Goal: Find contact information: Find contact information

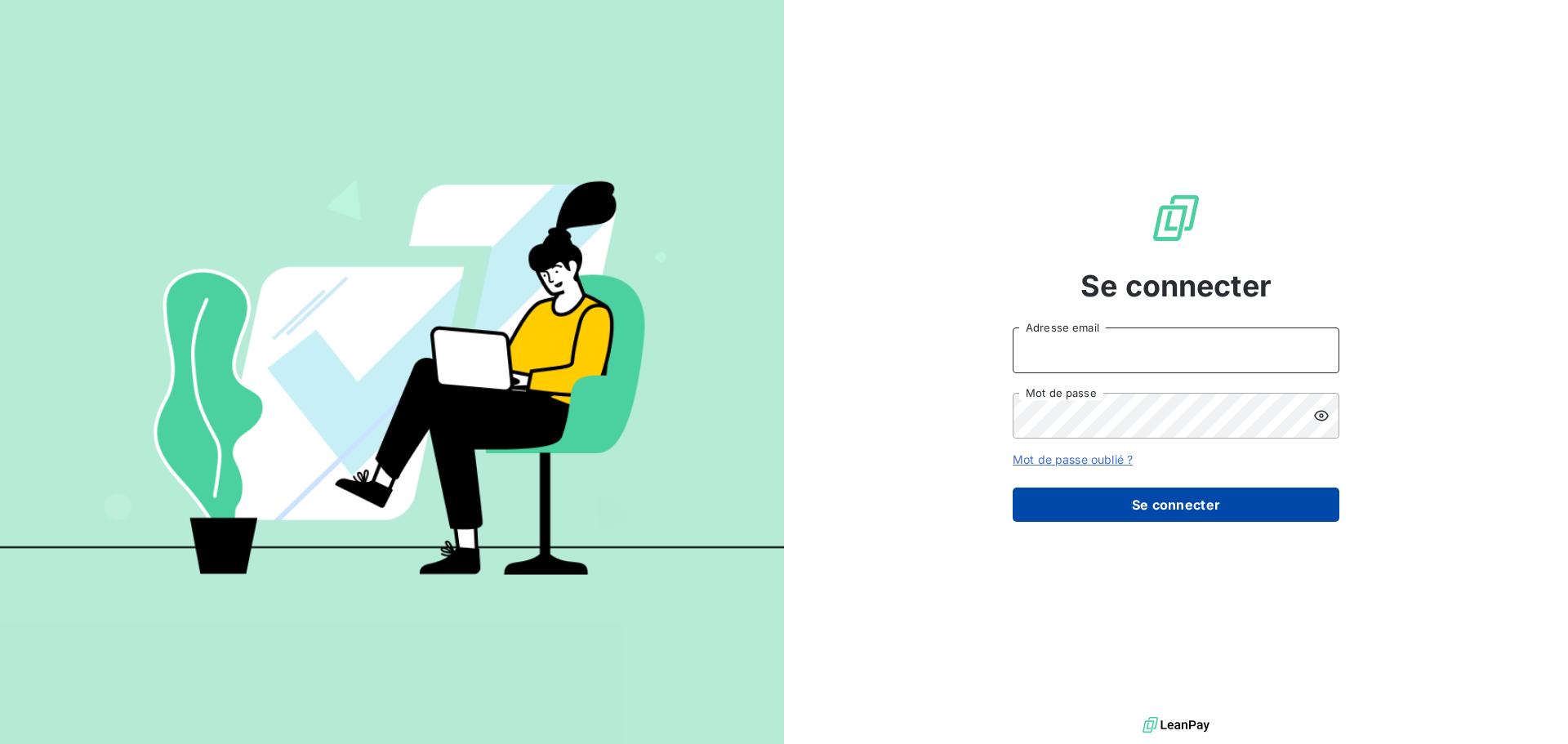
type input "[EMAIL_ADDRESS][DOMAIN_NAME]"
click at [1085, 500] on button "Se connecter" at bounding box center [1176, 505] width 327 height 34
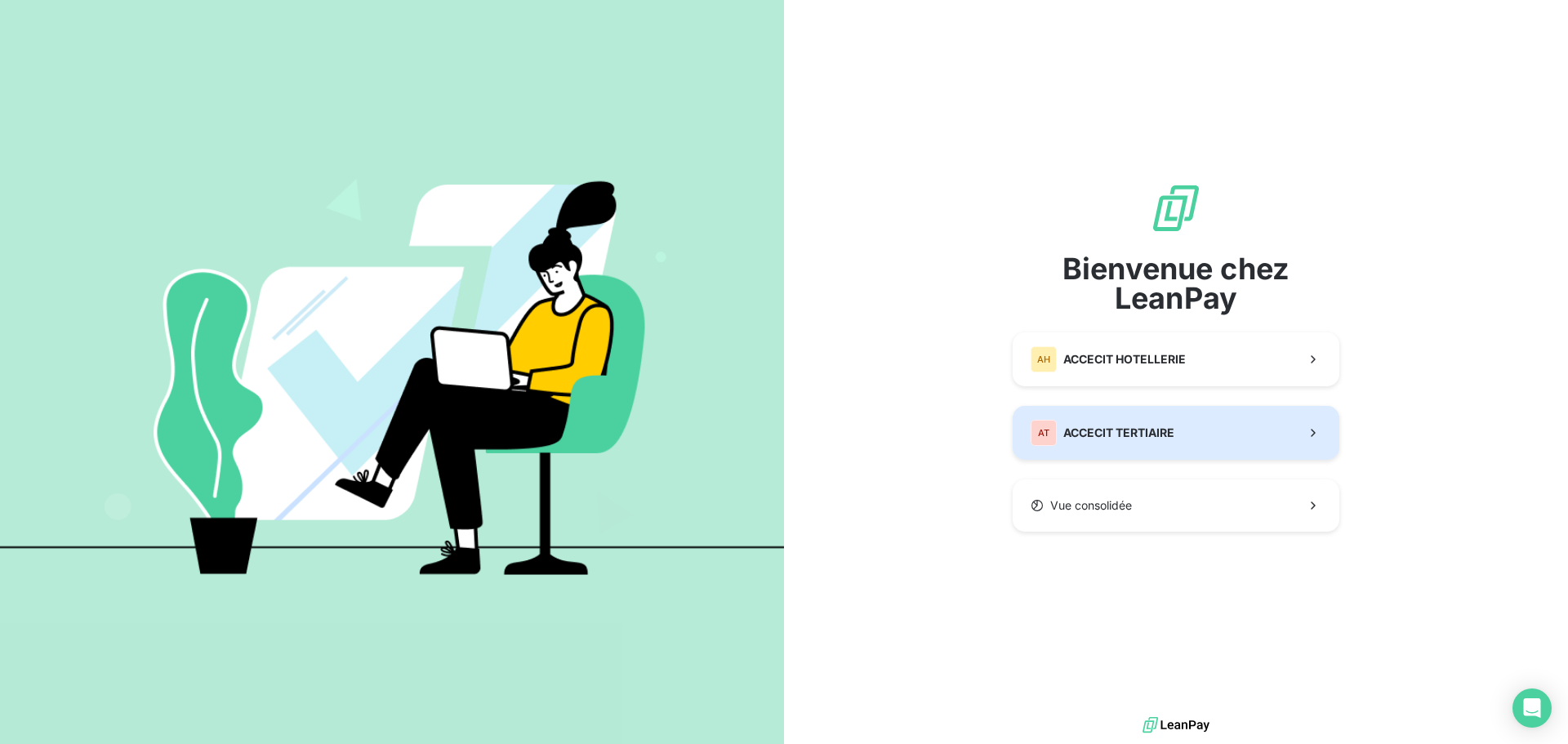
click at [1097, 431] on span "ACCECIT TERTIAIRE" at bounding box center [1118, 433] width 111 height 16
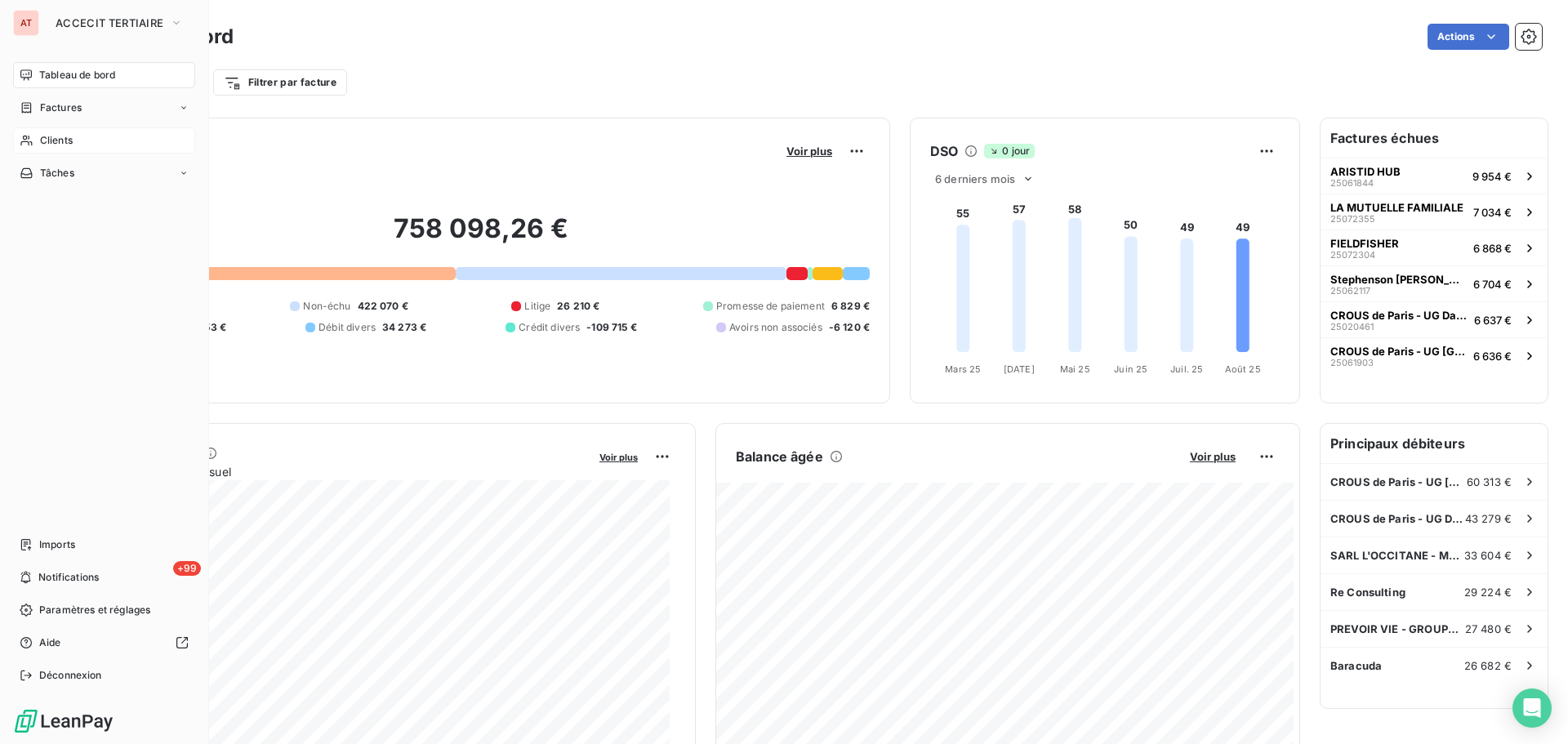
click at [63, 140] on span "Clients" at bounding box center [56, 140] width 32 height 15
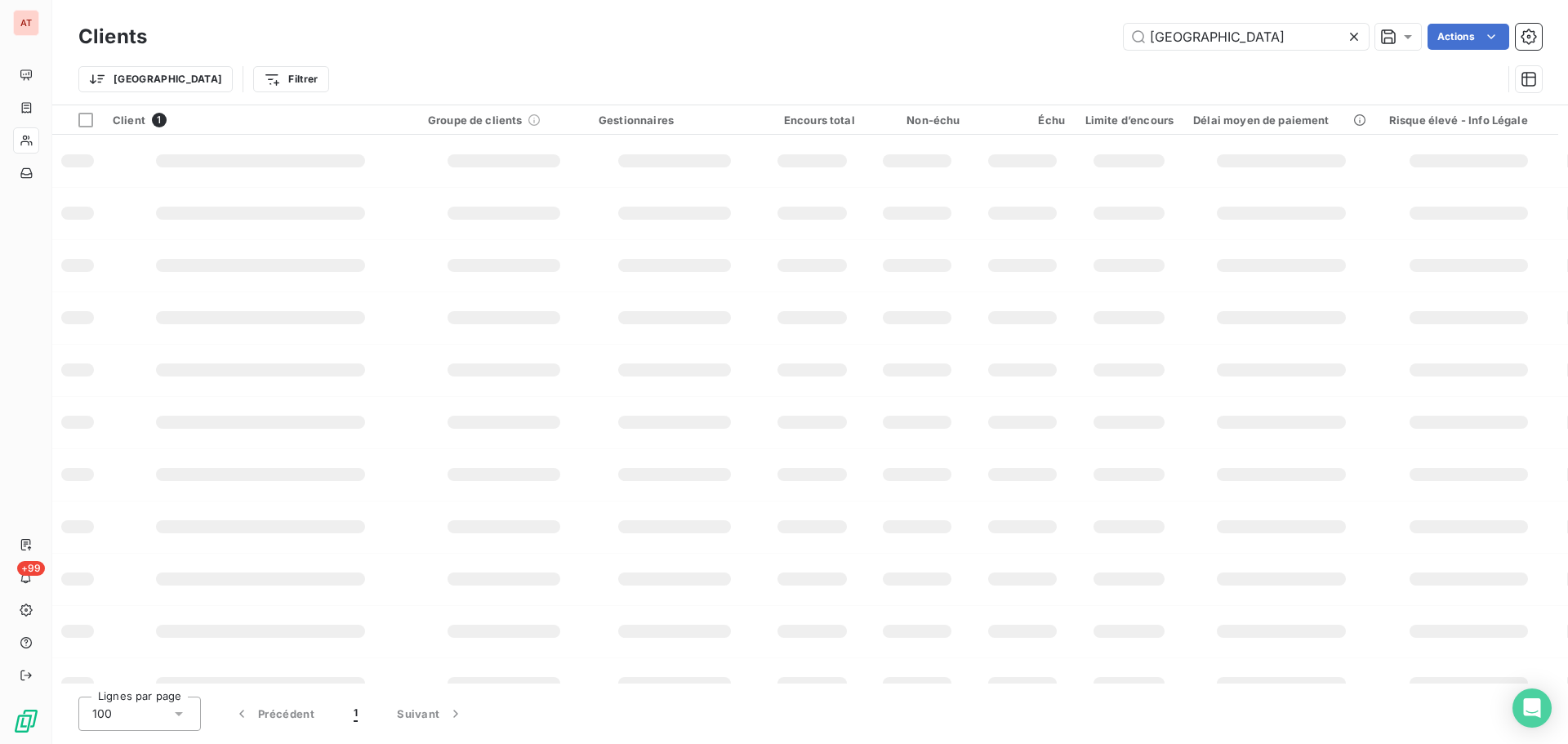
type input "[GEOGRAPHIC_DATA]"
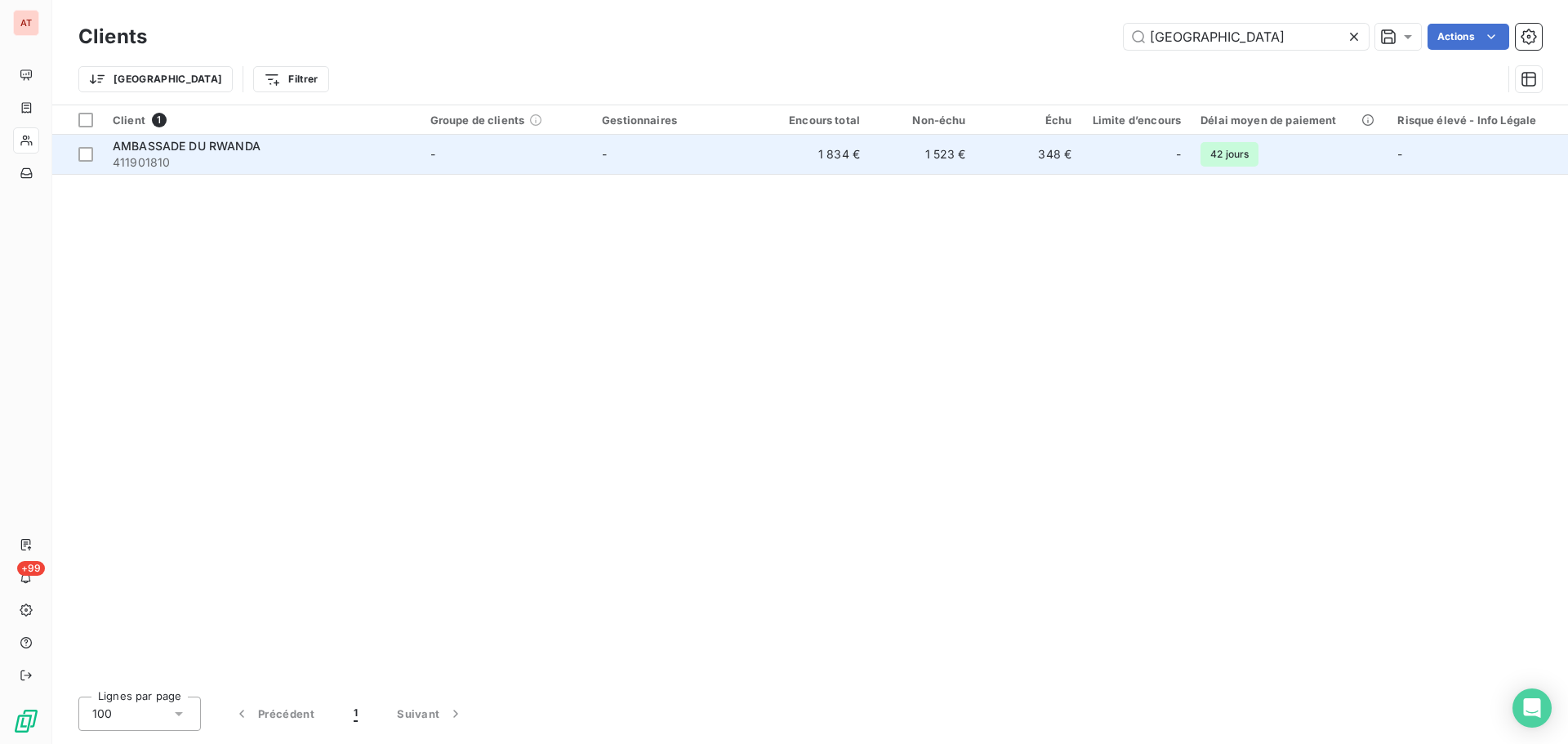
click at [212, 161] on span "411901810" at bounding box center [262, 162] width 298 height 16
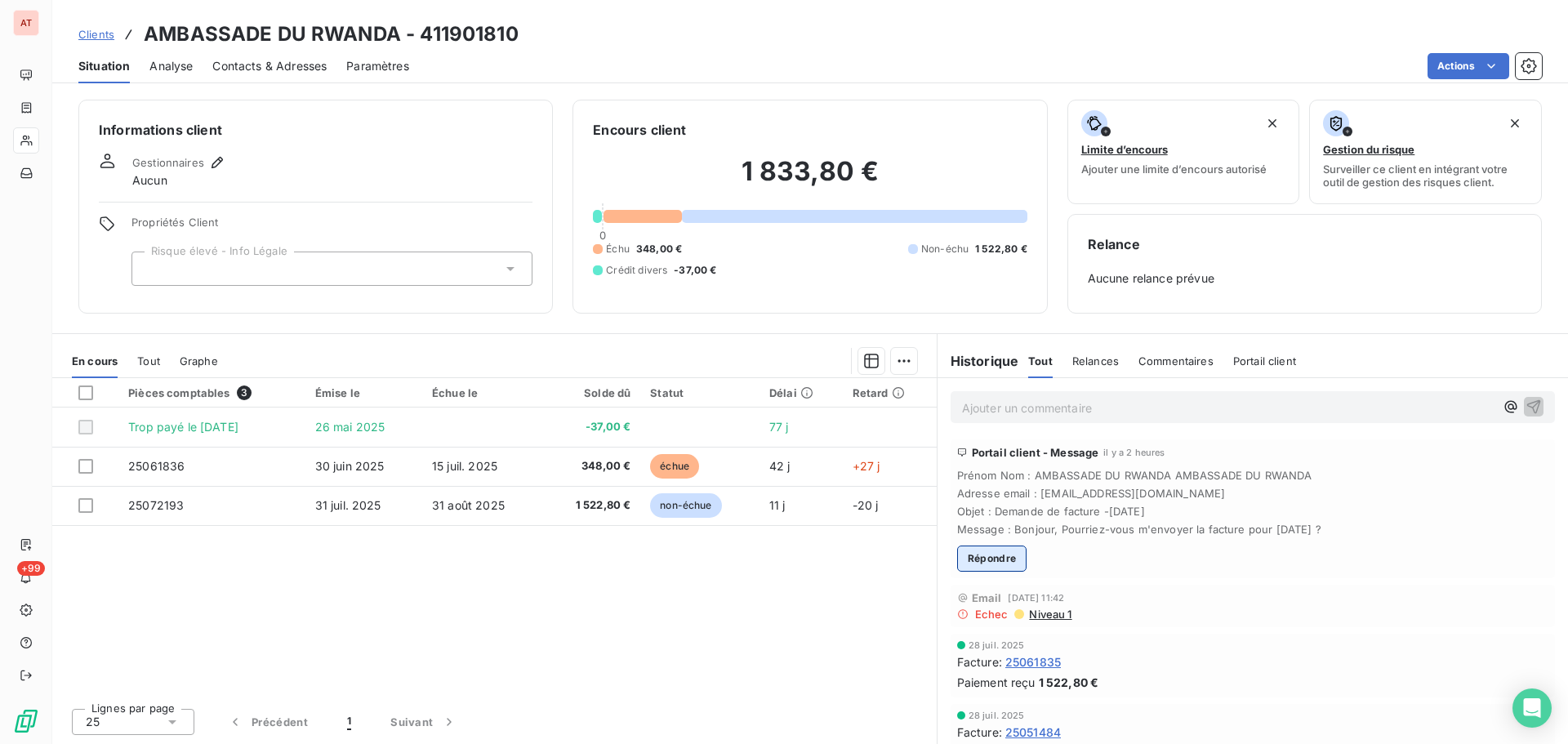
click at [998, 561] on button "Répondre" at bounding box center [992, 558] width 70 height 27
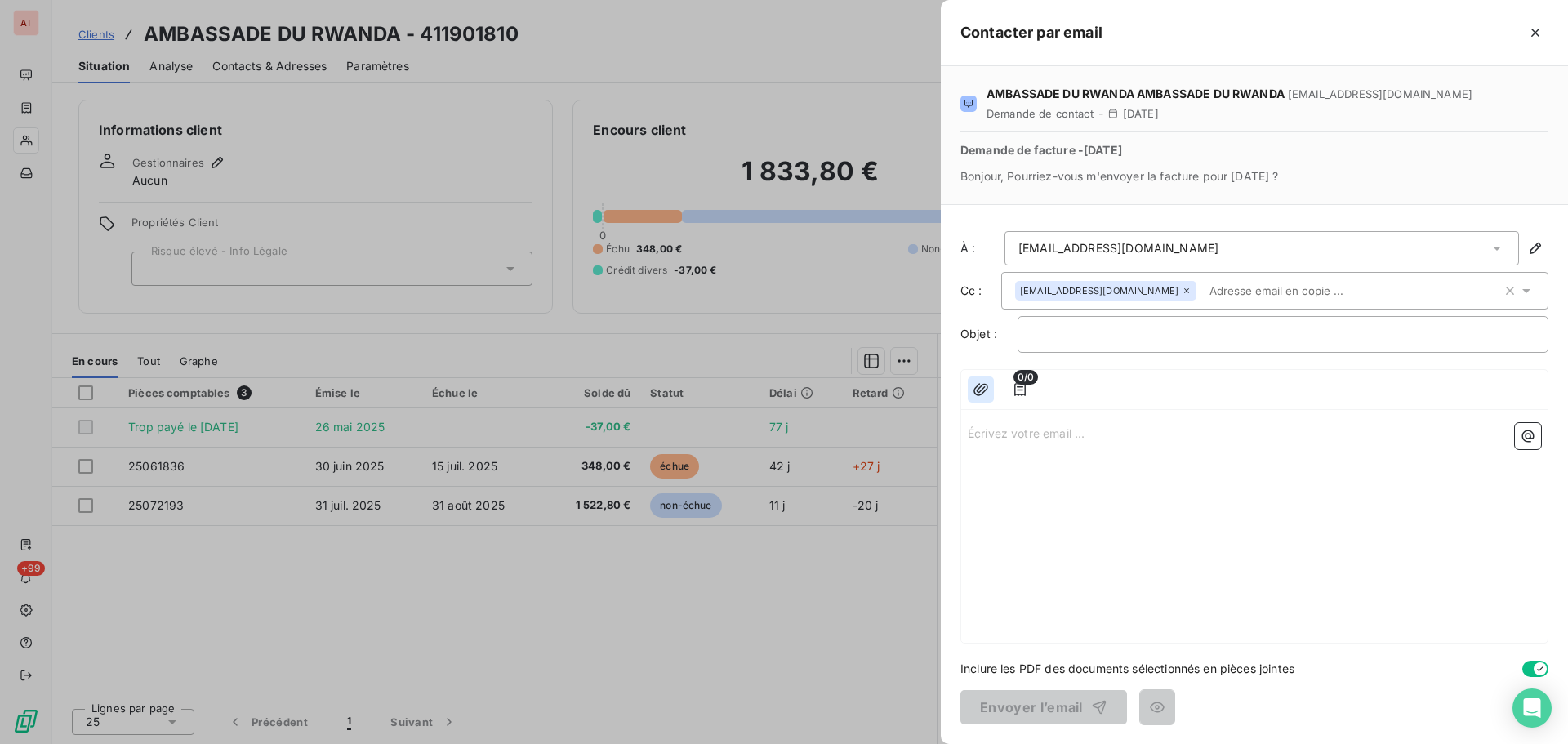
click at [977, 387] on icon "button" at bounding box center [980, 389] width 15 height 12
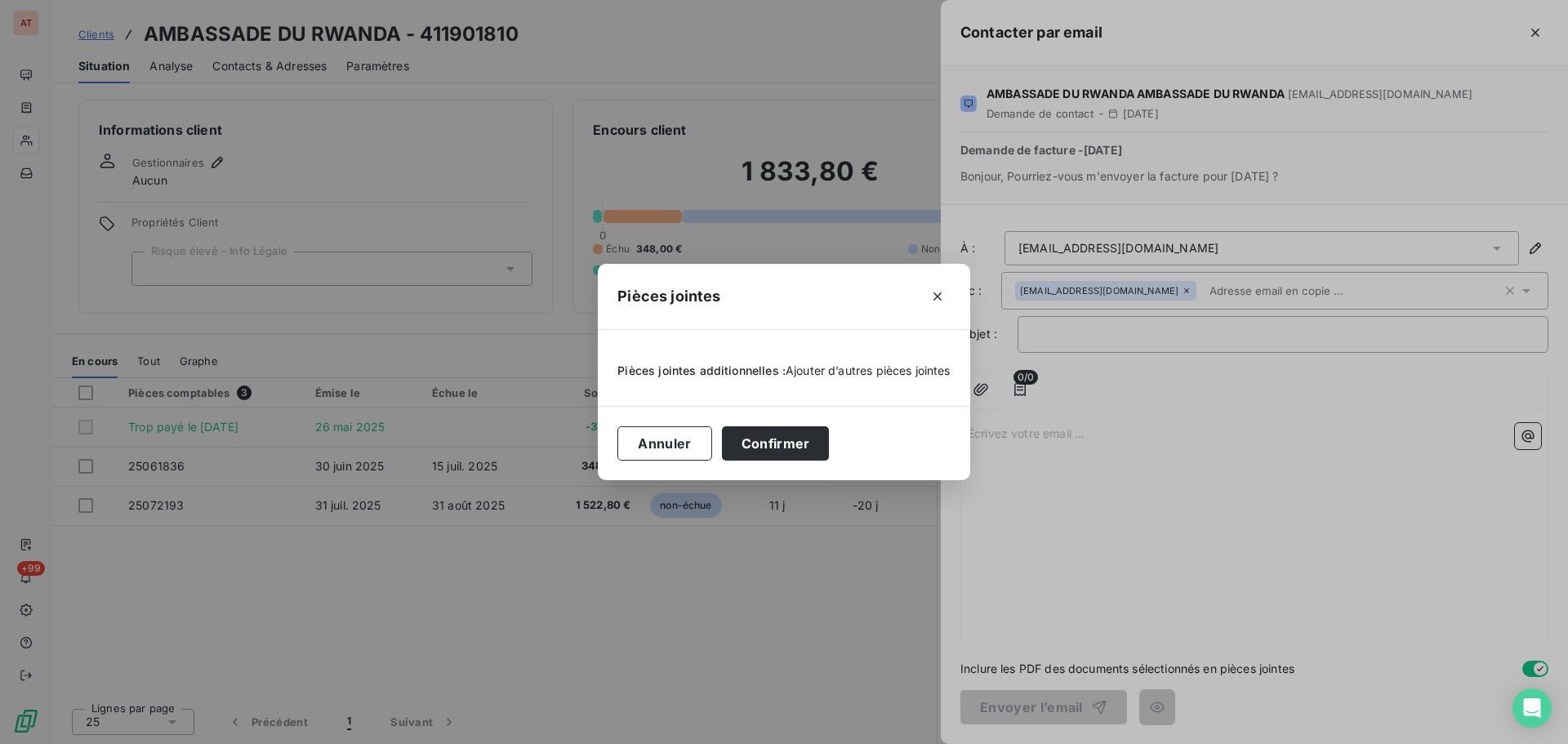
click at [821, 368] on span "Ajouter d’autres pièces jointes" at bounding box center [868, 370] width 165 height 14
click at [936, 292] on icon "button" at bounding box center [937, 296] width 16 height 16
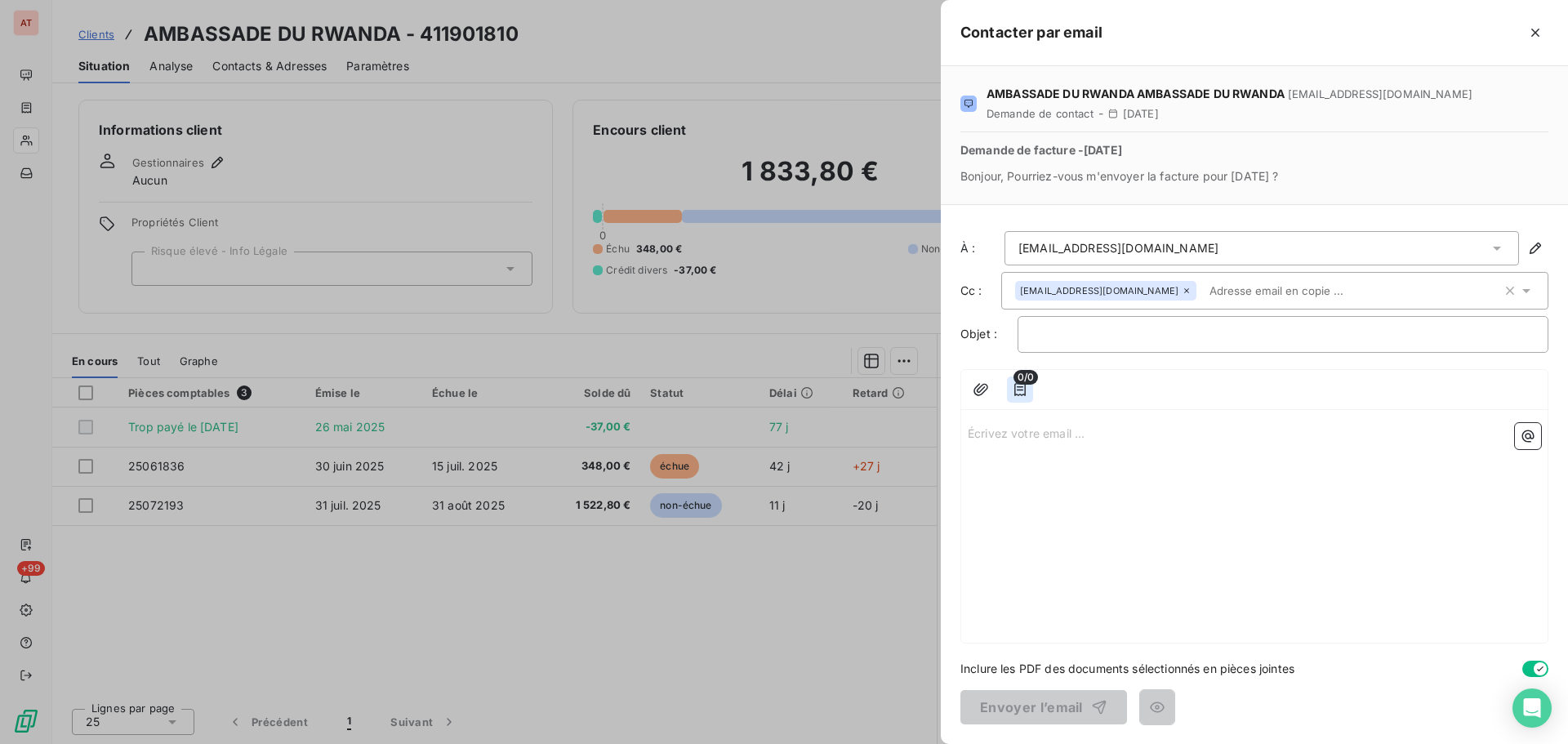
click at [1020, 388] on icon "button" at bounding box center [1019, 389] width 16 height 16
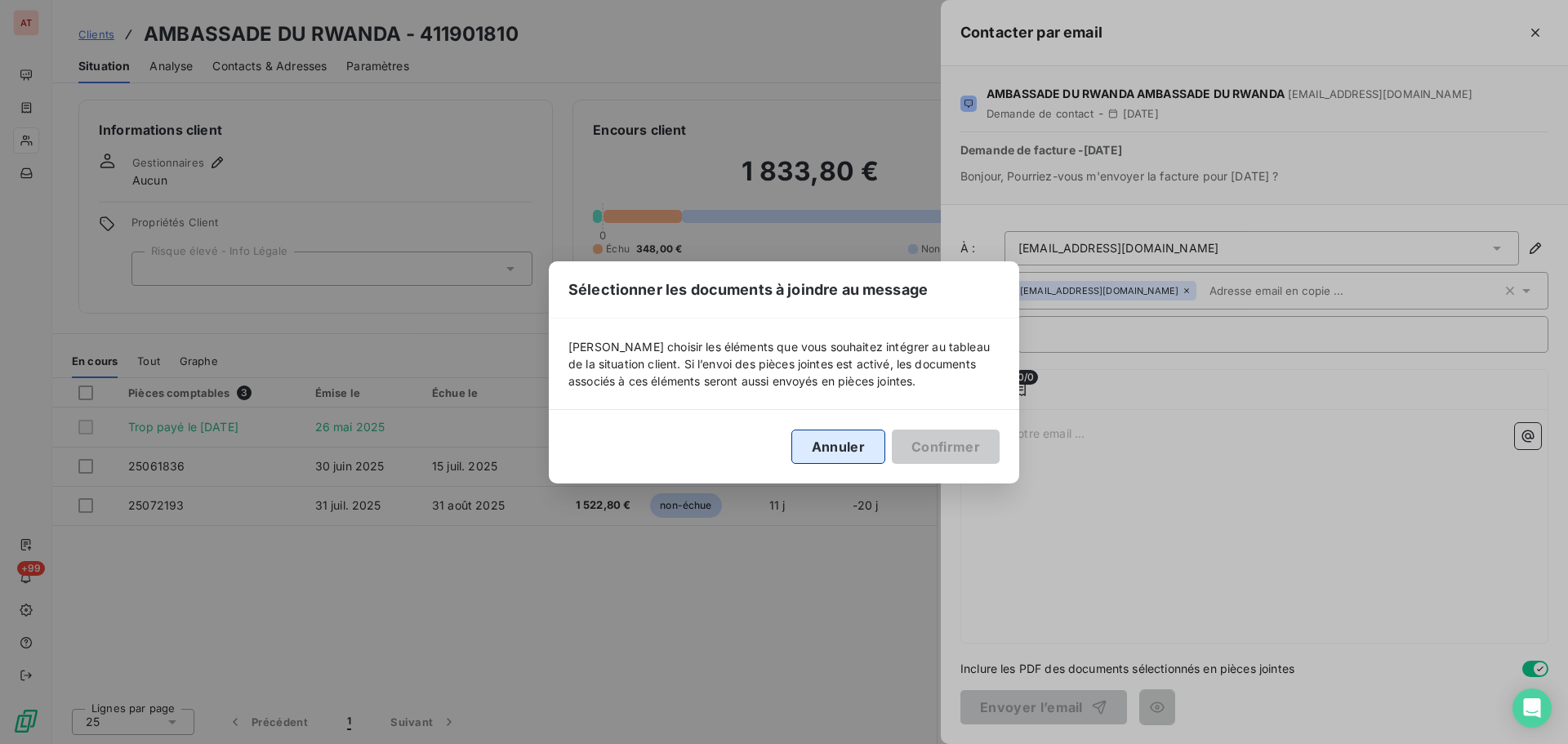
click at [861, 454] on button "Annuler" at bounding box center [838, 446] width 94 height 34
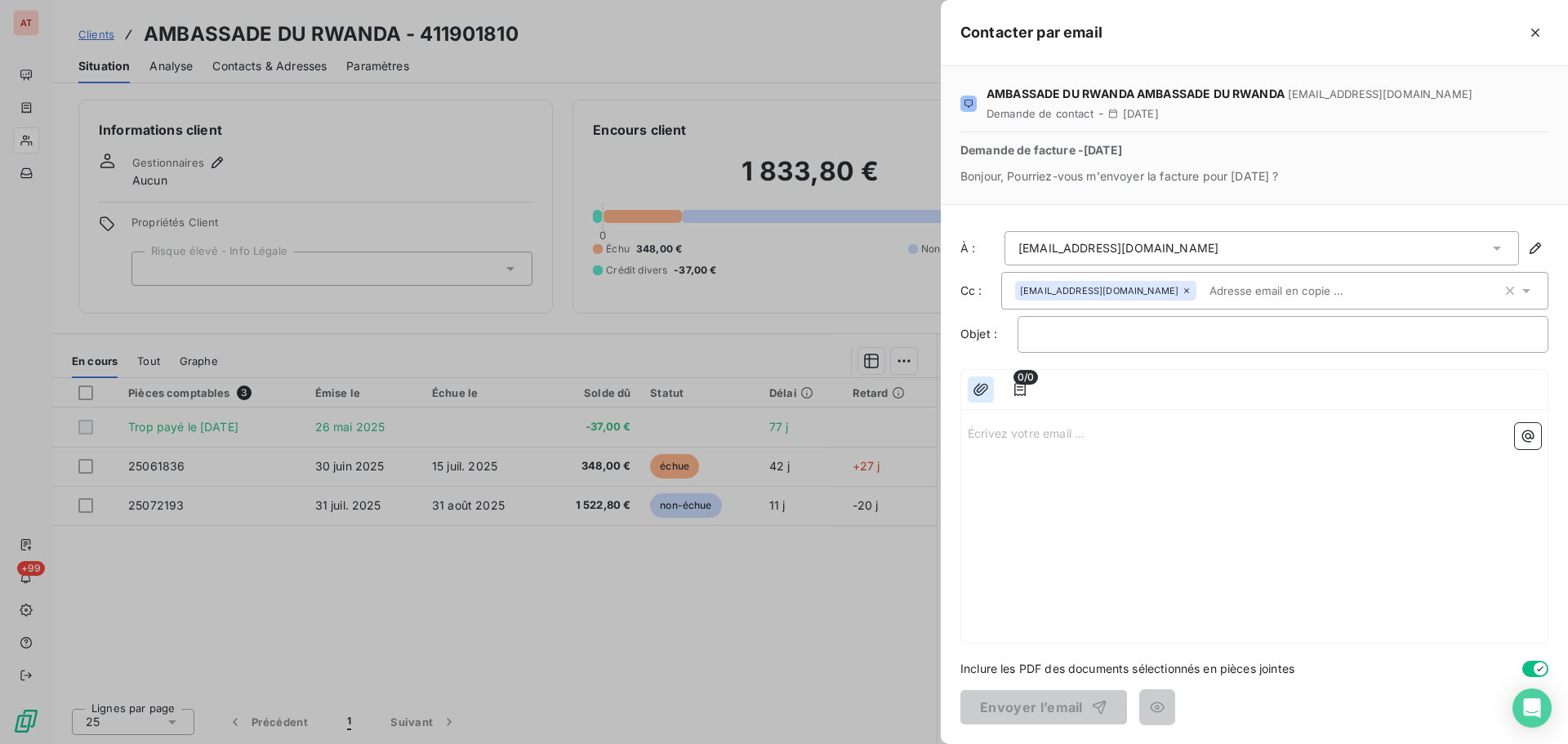
click at [984, 387] on icon "button" at bounding box center [980, 389] width 16 height 16
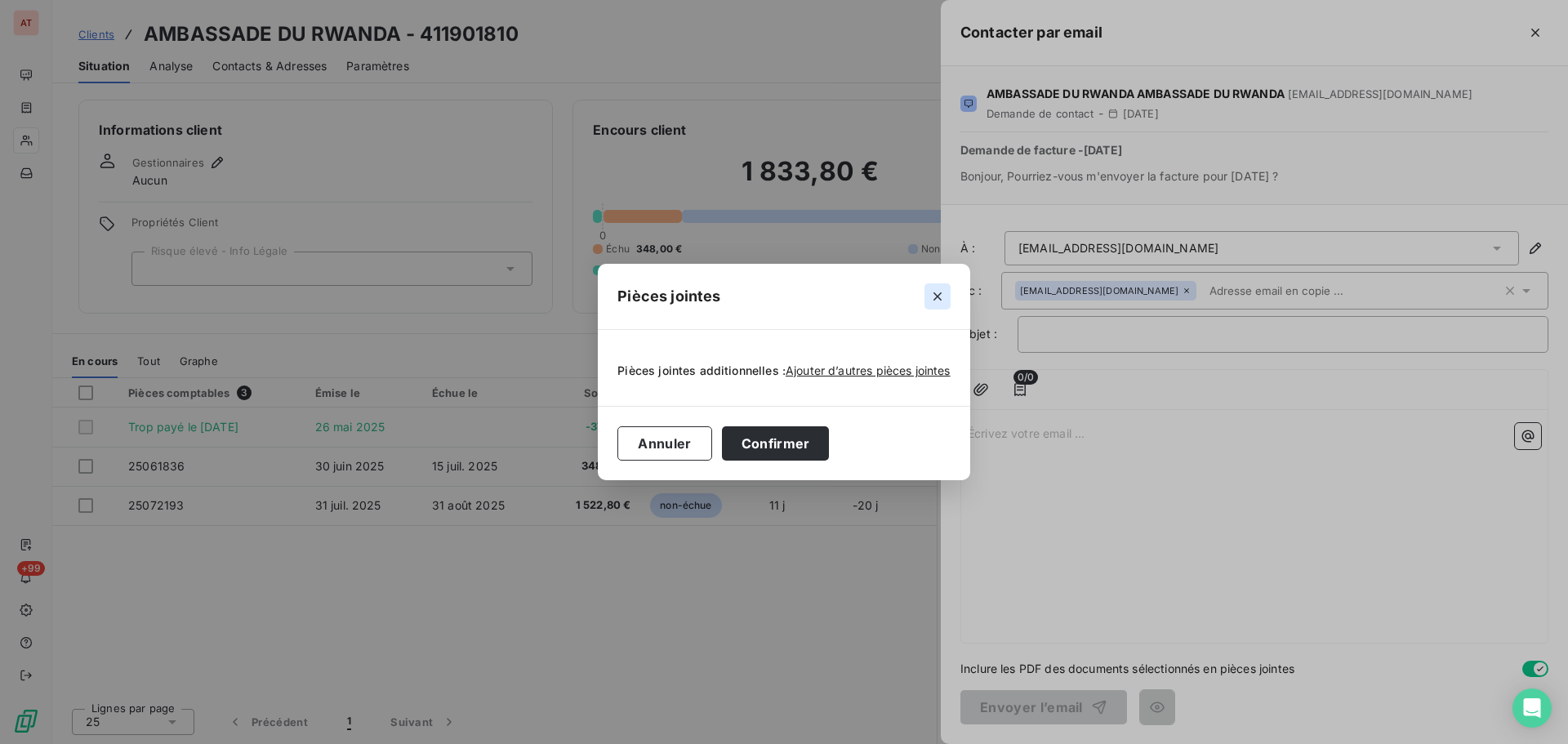
click at [929, 297] on icon "button" at bounding box center [937, 296] width 16 height 16
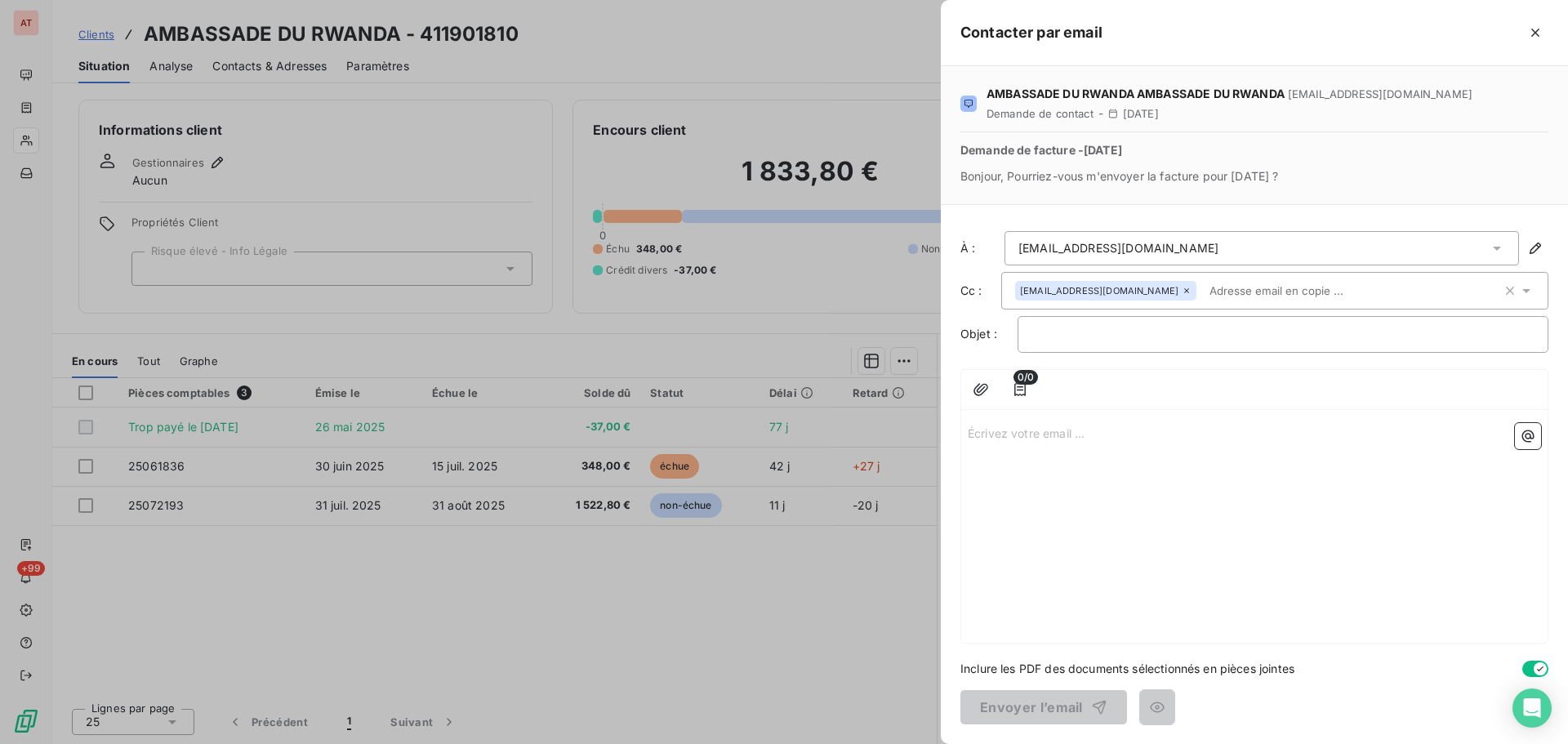
click at [142, 360] on div at bounding box center [784, 372] width 1568 height 744
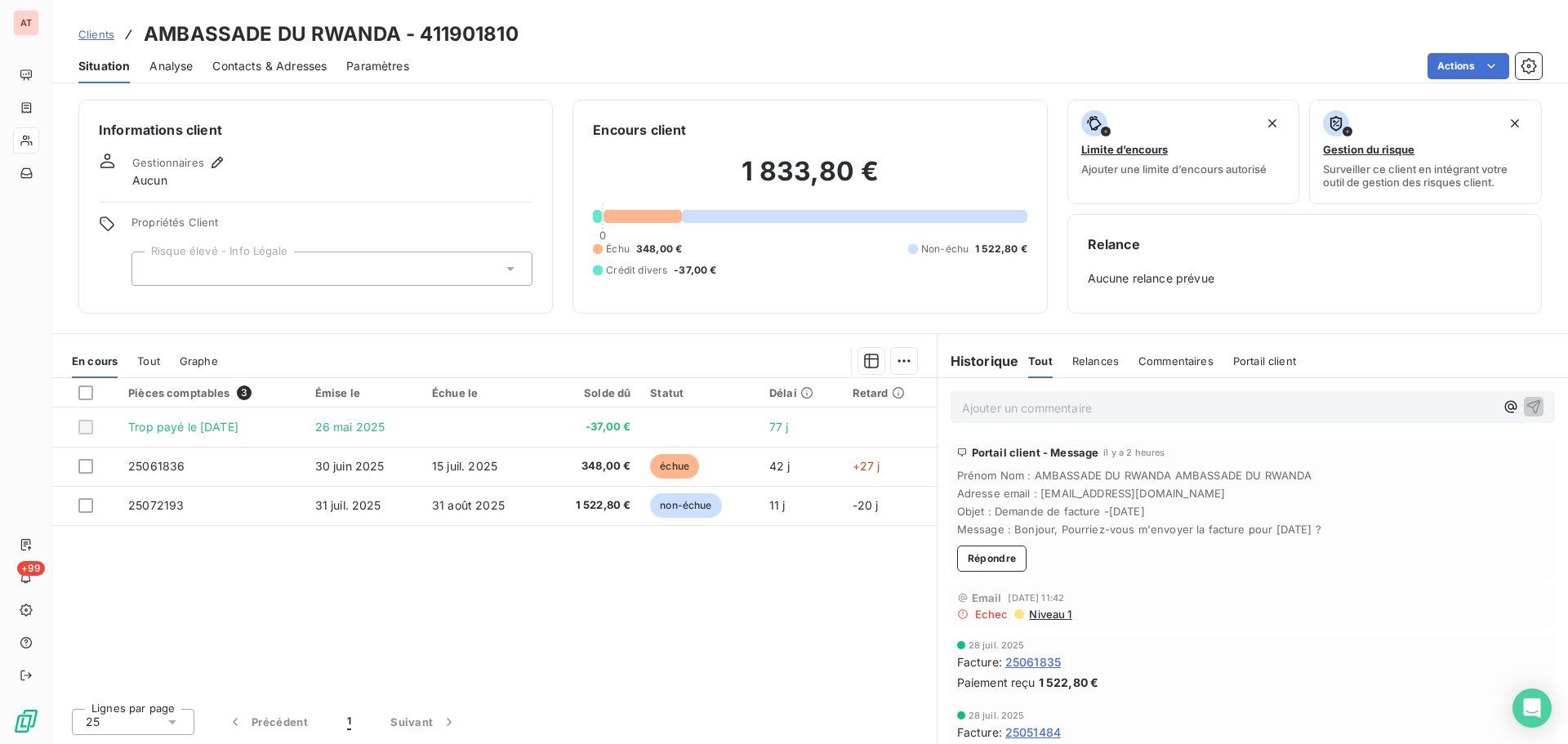
click at [142, 360] on span "Tout" at bounding box center [148, 360] width 23 height 13
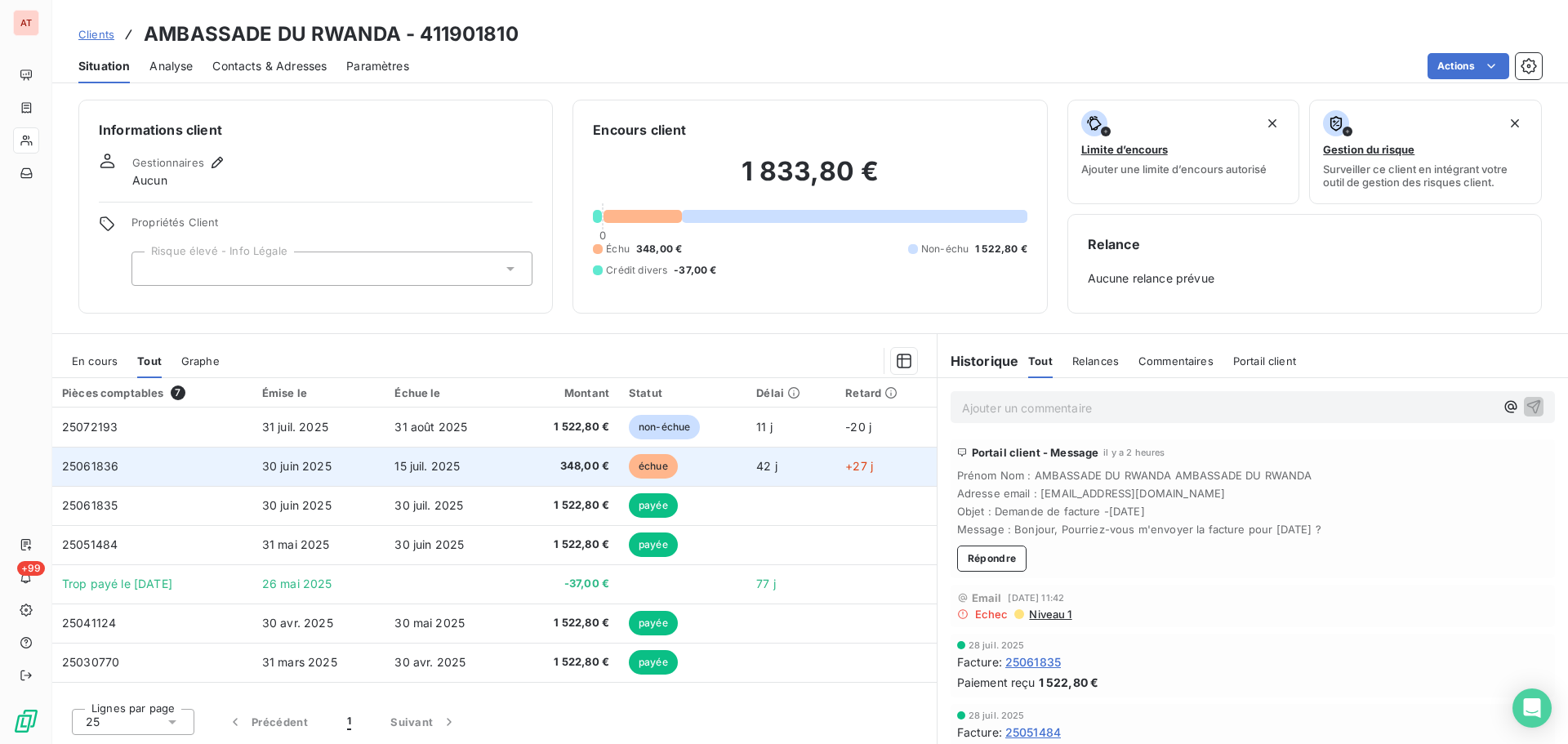
click at [321, 465] on span "30 juin 2025" at bounding box center [297, 466] width 69 height 14
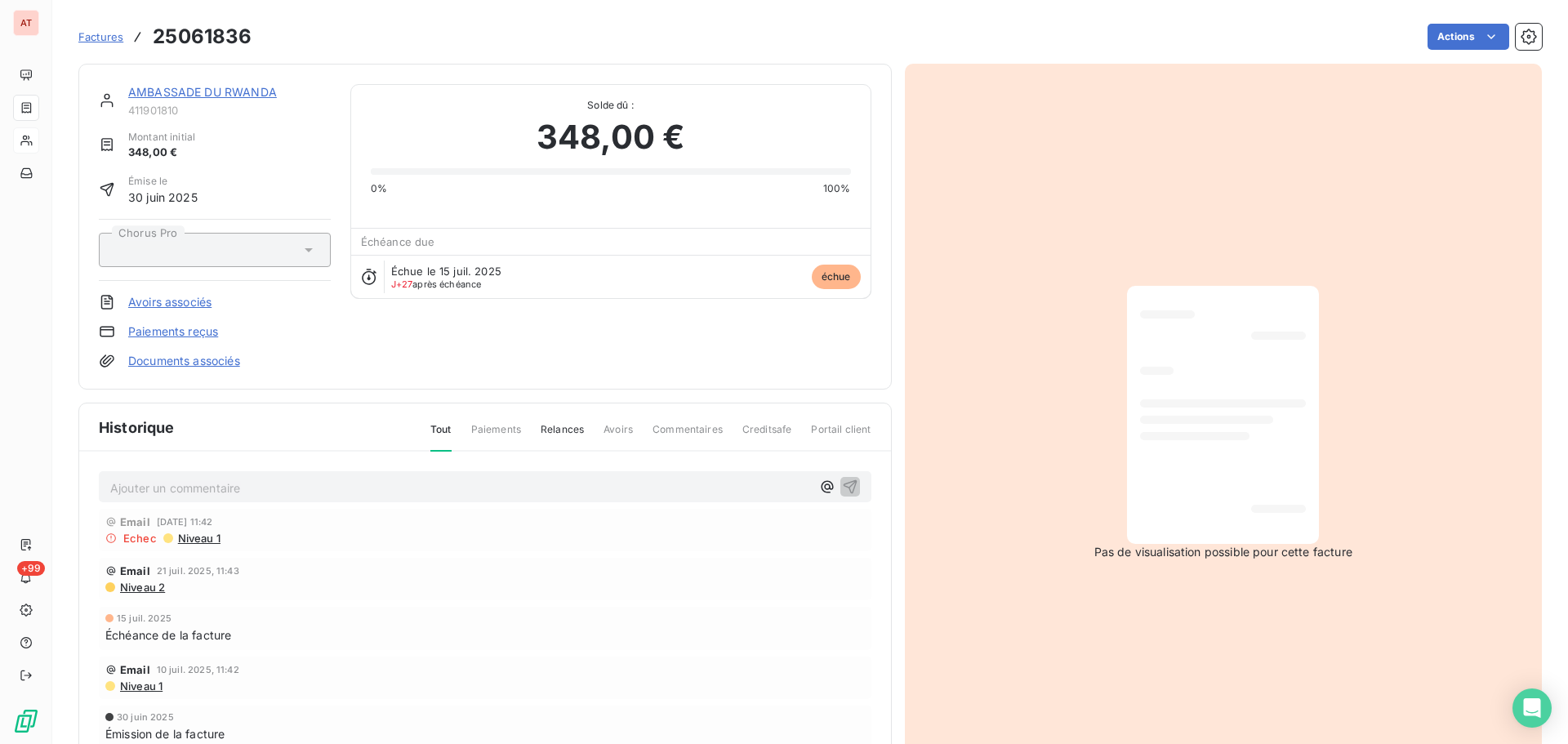
click at [1188, 432] on div at bounding box center [1194, 436] width 109 height 9
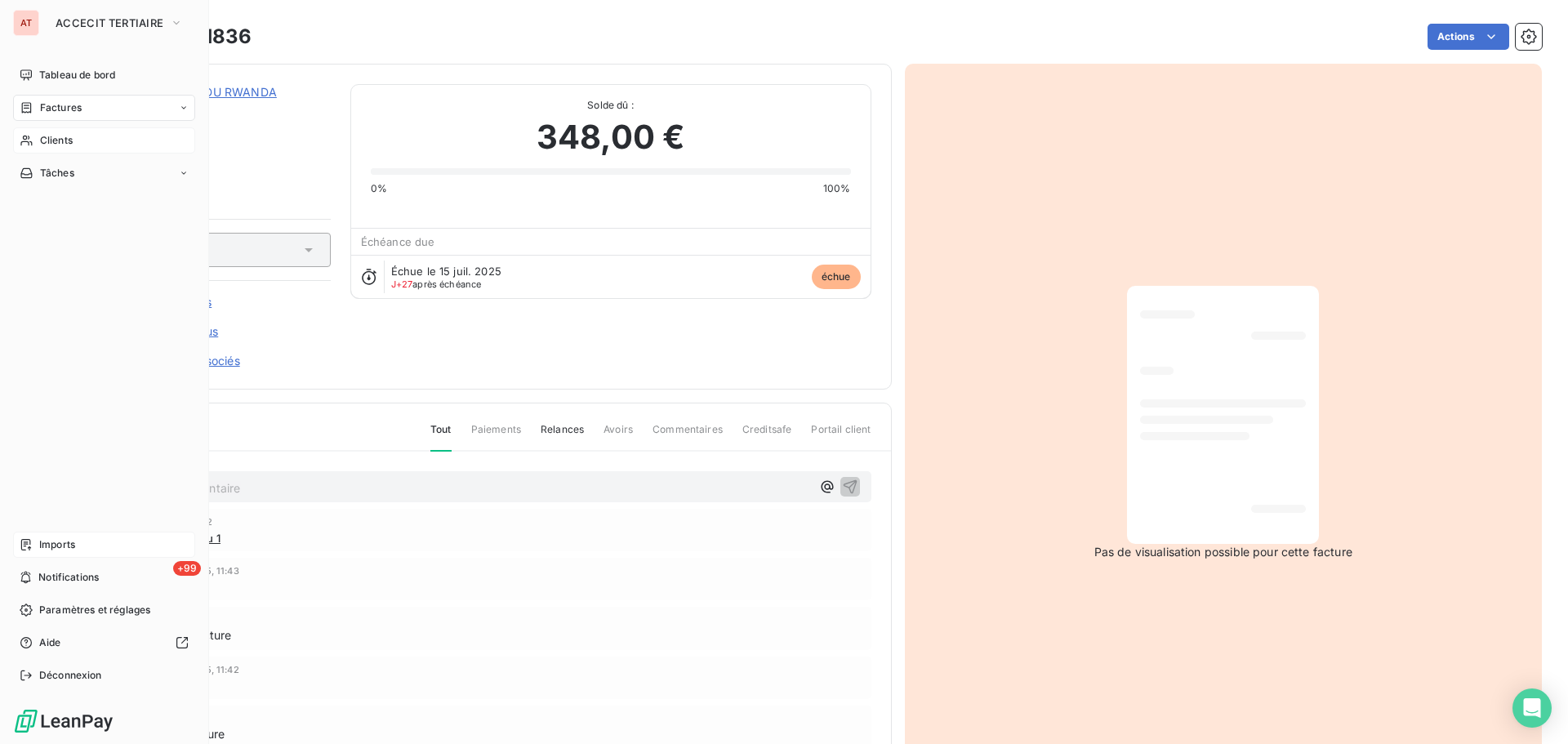
click at [84, 545] on div "Imports" at bounding box center [103, 545] width 182 height 27
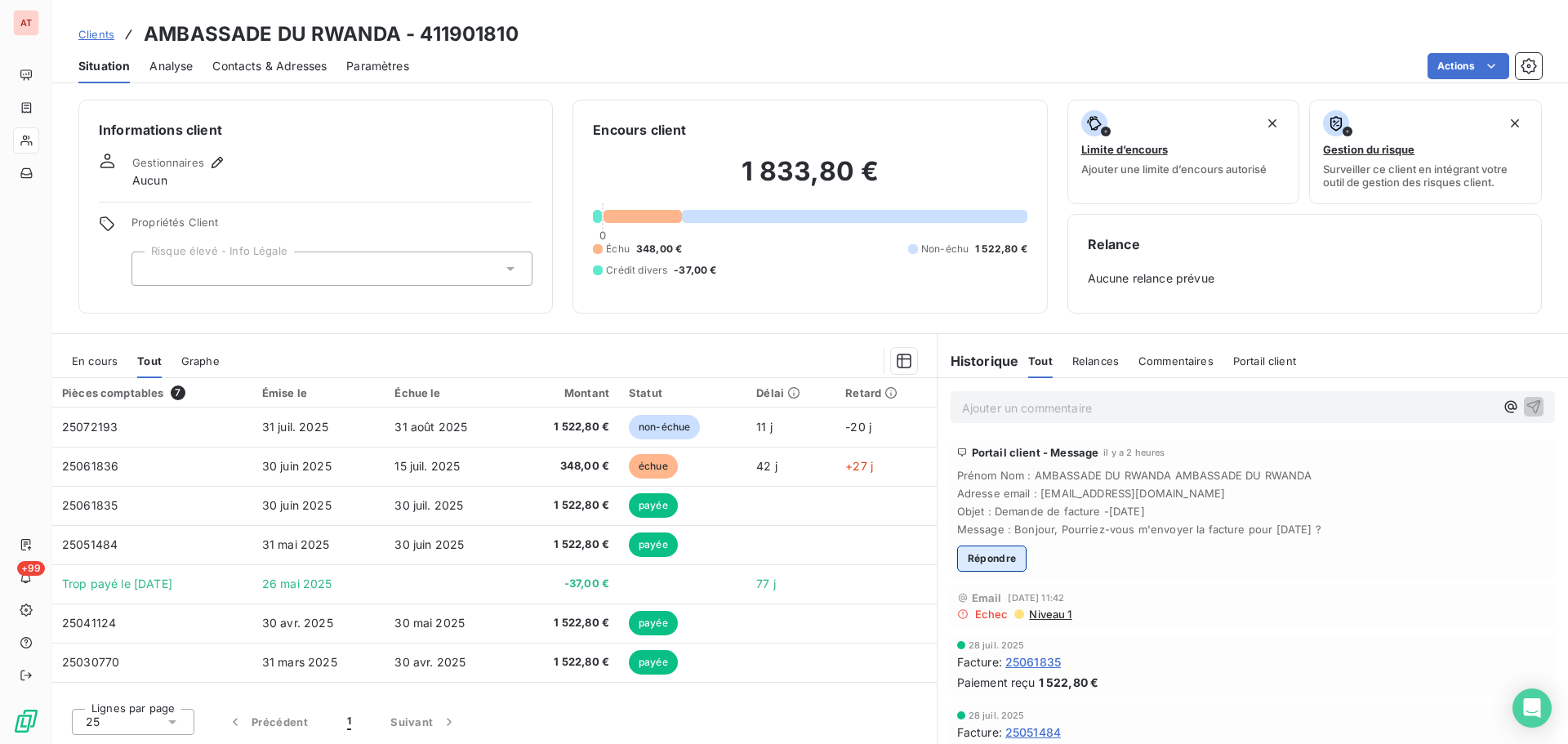
click at [982, 560] on button "Répondre" at bounding box center [992, 558] width 70 height 27
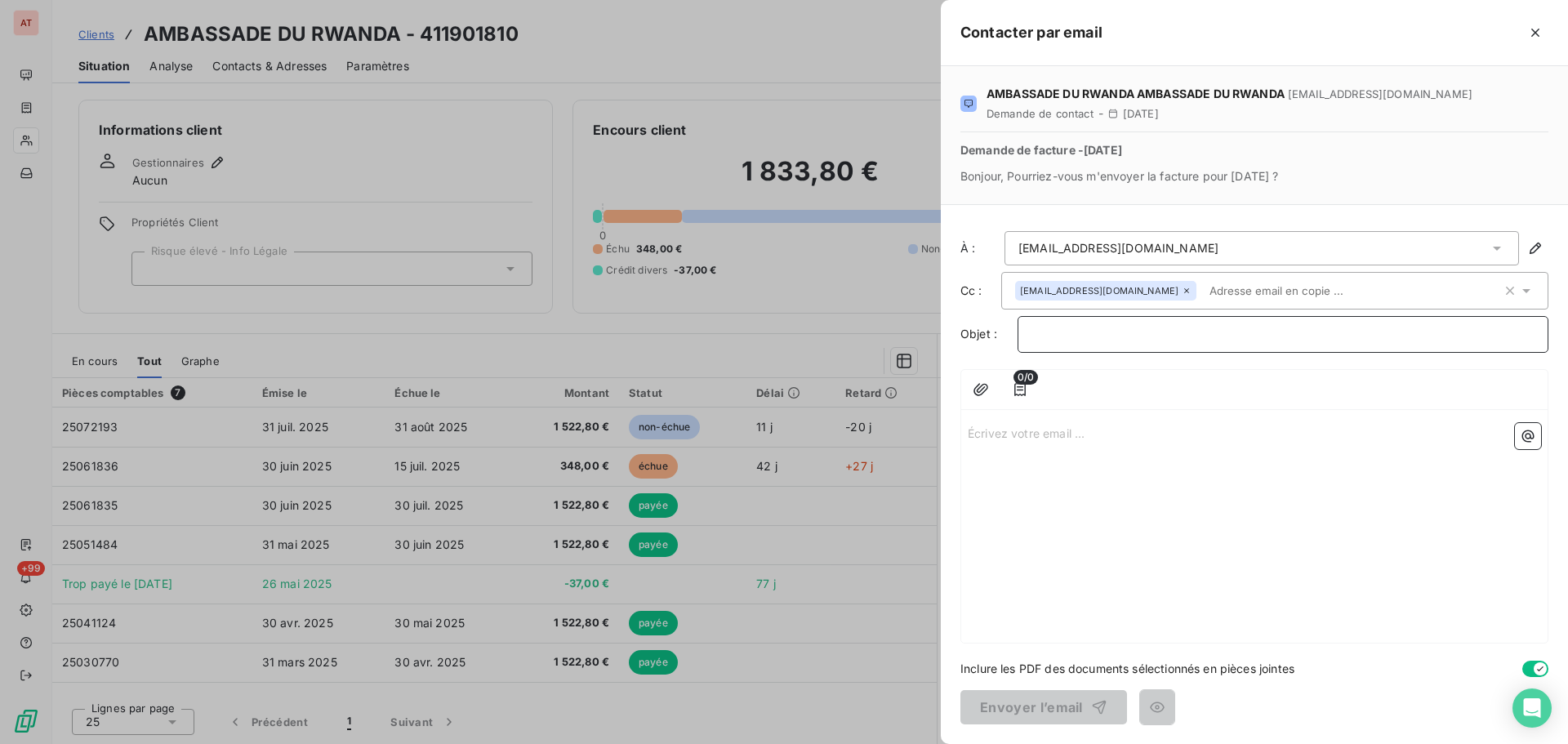
click at [1058, 338] on p "﻿" at bounding box center [1282, 334] width 503 height 19
click at [1005, 434] on p "Écrivez votre email ... ﻿" at bounding box center [1254, 433] width 573 height 19
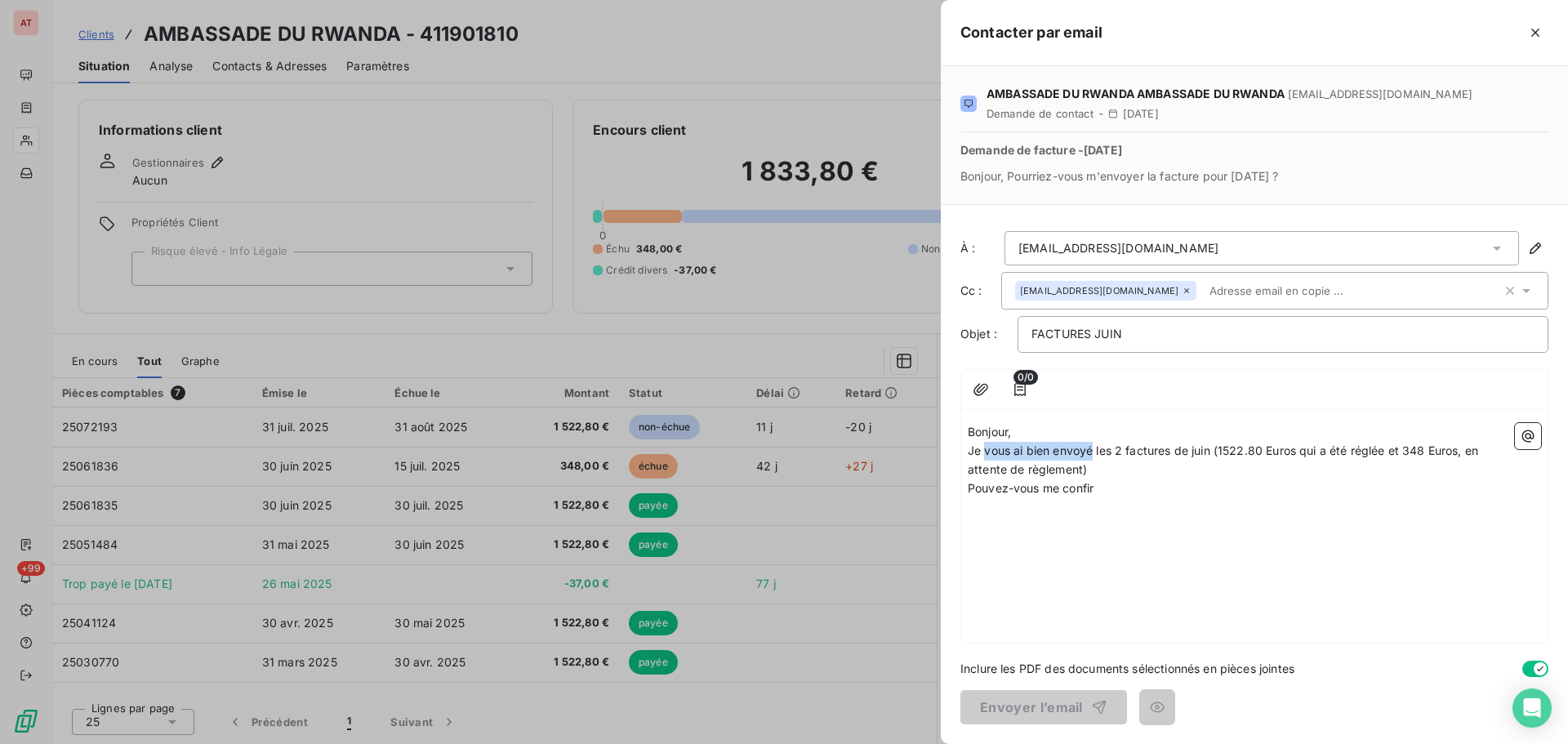
drag, startPoint x: 1093, startPoint y: 447, endPoint x: 987, endPoint y: 452, distance: 106.1
click at [987, 452] on span "Je vous ai bien envoyé les 2 factures de juin (1522.80 Euros qui a été réglée e…" at bounding box center [1224, 460] width 514 height 32
click at [1006, 449] on span "Je vien de vous envoyer les 2 factures de juin (1522.80 Euros qui a été réglée …" at bounding box center [1229, 460] width 522 height 32
click at [1099, 489] on p "Pouvez-vous me confir" at bounding box center [1254, 489] width 573 height 19
click at [1119, 468] on p "Je viens de vous envoyer les 2 factures de juin (1522.80 Euros qui a été réglée…" at bounding box center [1254, 461] width 573 height 38
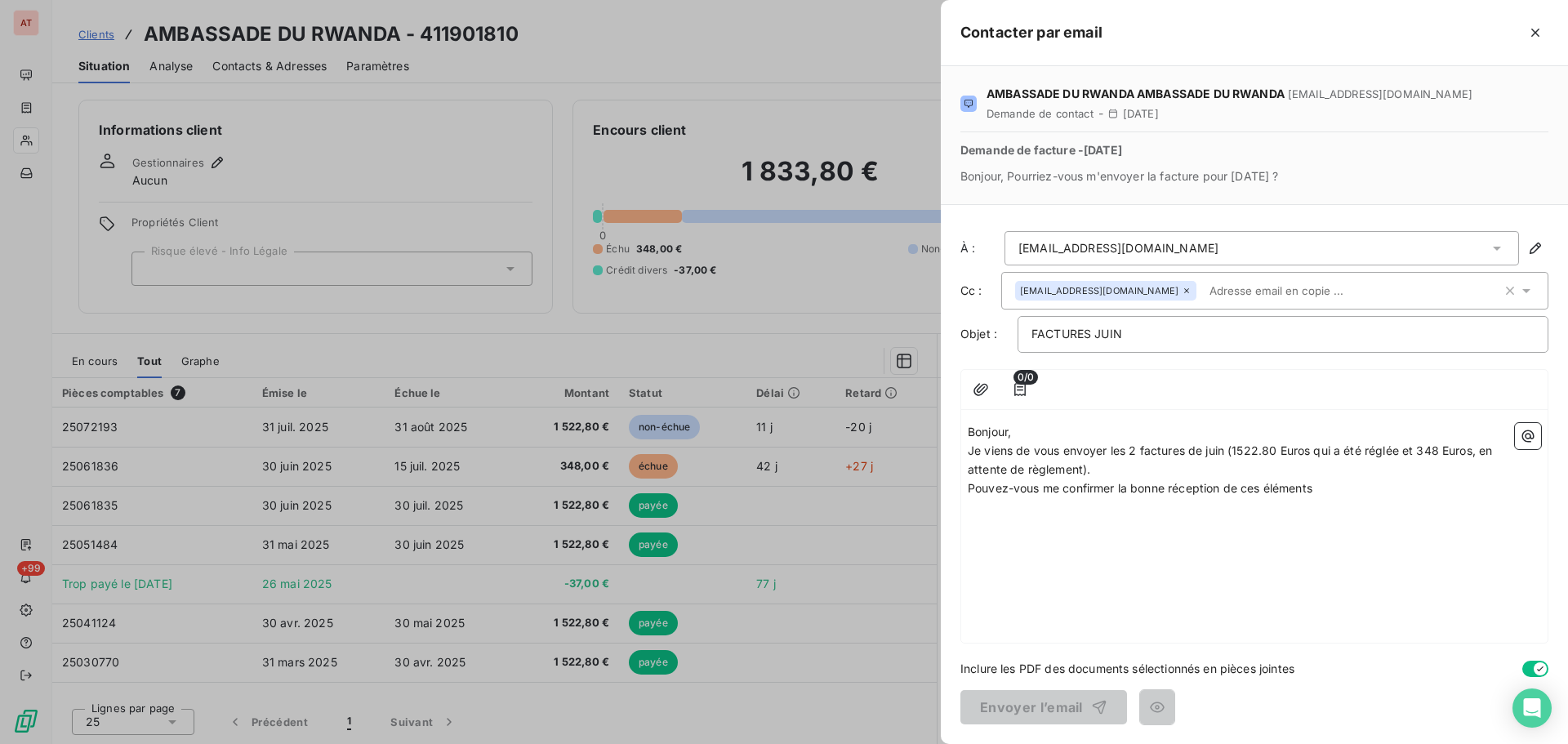
click at [1081, 434] on p "Bonjour," at bounding box center [1254, 433] width 573 height 19
click at [1107, 469] on p "Je viens de vous envoyer les 2 factures de juin (1522.80 Euros qui a été réglée…" at bounding box center [1254, 461] width 573 height 38
click at [1340, 482] on p "Pouvez-vous me confirmer la bonne réception de ces éléments" at bounding box center [1254, 489] width 573 height 19
click at [1536, 671] on icon "button" at bounding box center [1540, 669] width 13 height 13
click at [1536, 670] on icon "button" at bounding box center [1530, 669] width 13 height 13
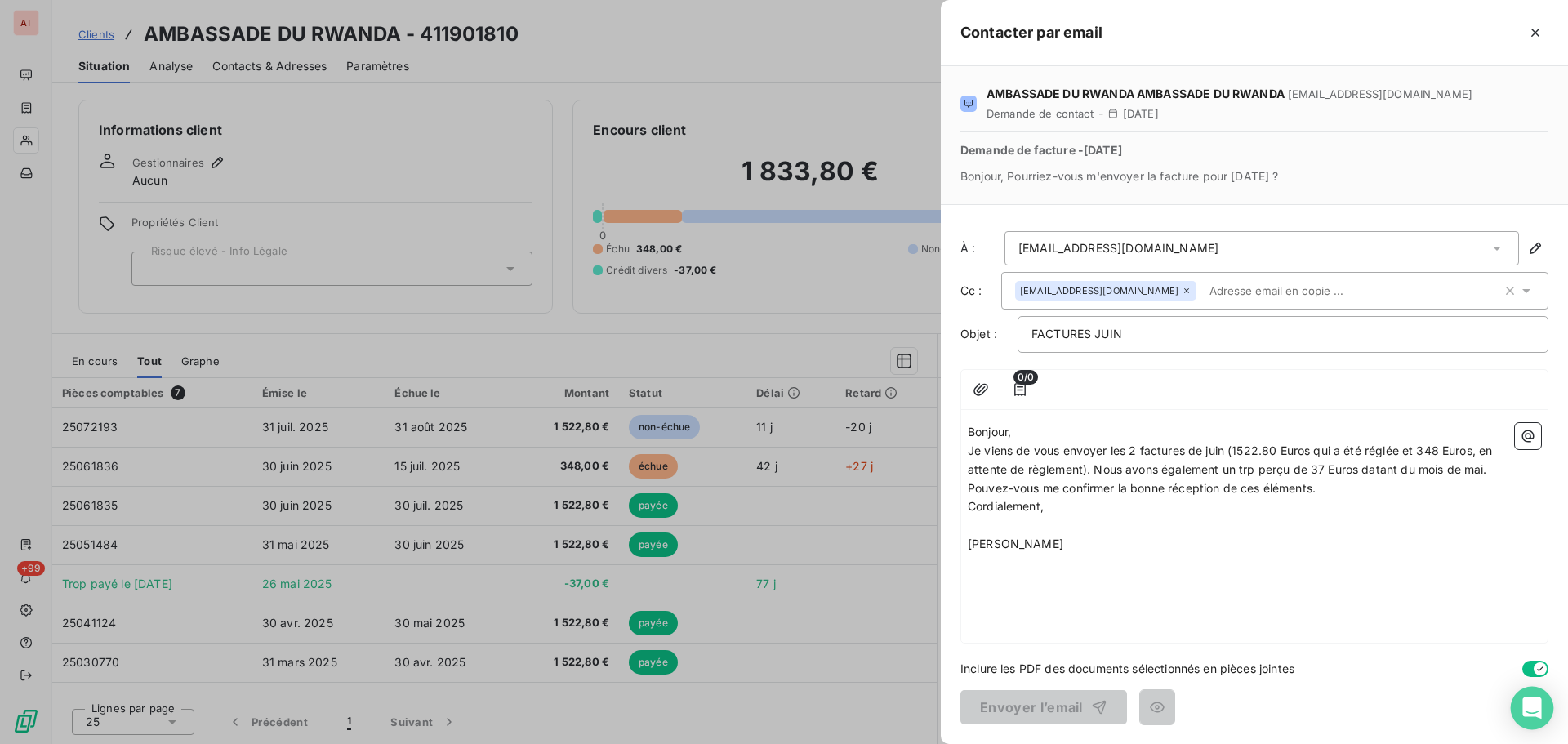
click at [1536, 713] on icon "Open Intercom Messenger" at bounding box center [1531, 708] width 21 height 21
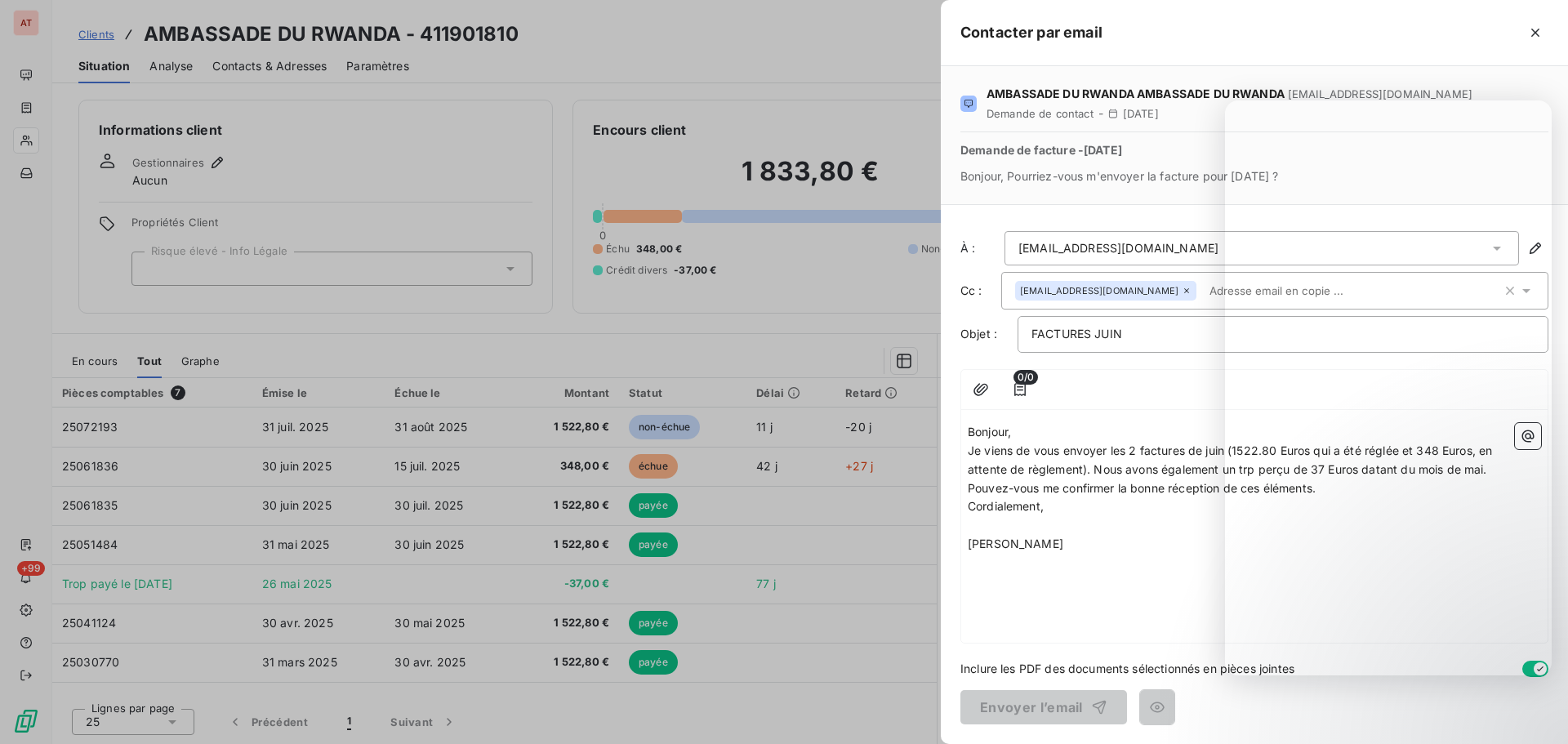
click at [990, 593] on div "Bonjour, Je viens de vous envoyer les 2 factures de juin (1522.80 Euros qui a é…" at bounding box center [1254, 529] width 587 height 227
click at [1514, 73] on div "AMBASSADE DU RWANDA AMBASSADE DU [GEOGRAPHIC_DATA] [EMAIL_ADDRESS][DOMAIN_NAME]…" at bounding box center [1253, 135] width 627 height 139
click at [1070, 600] on div "Bonjour, Je viens de vous envoyer les 2 factures de juin (1522.80 Euros qui a é…" at bounding box center [1254, 529] width 587 height 227
click at [1070, 600] on div "Bonjour, Je viens de vous envoyer les 2 factures de juin (1522.80 Euros qui a é…" at bounding box center [1254, 529] width 587 height 227
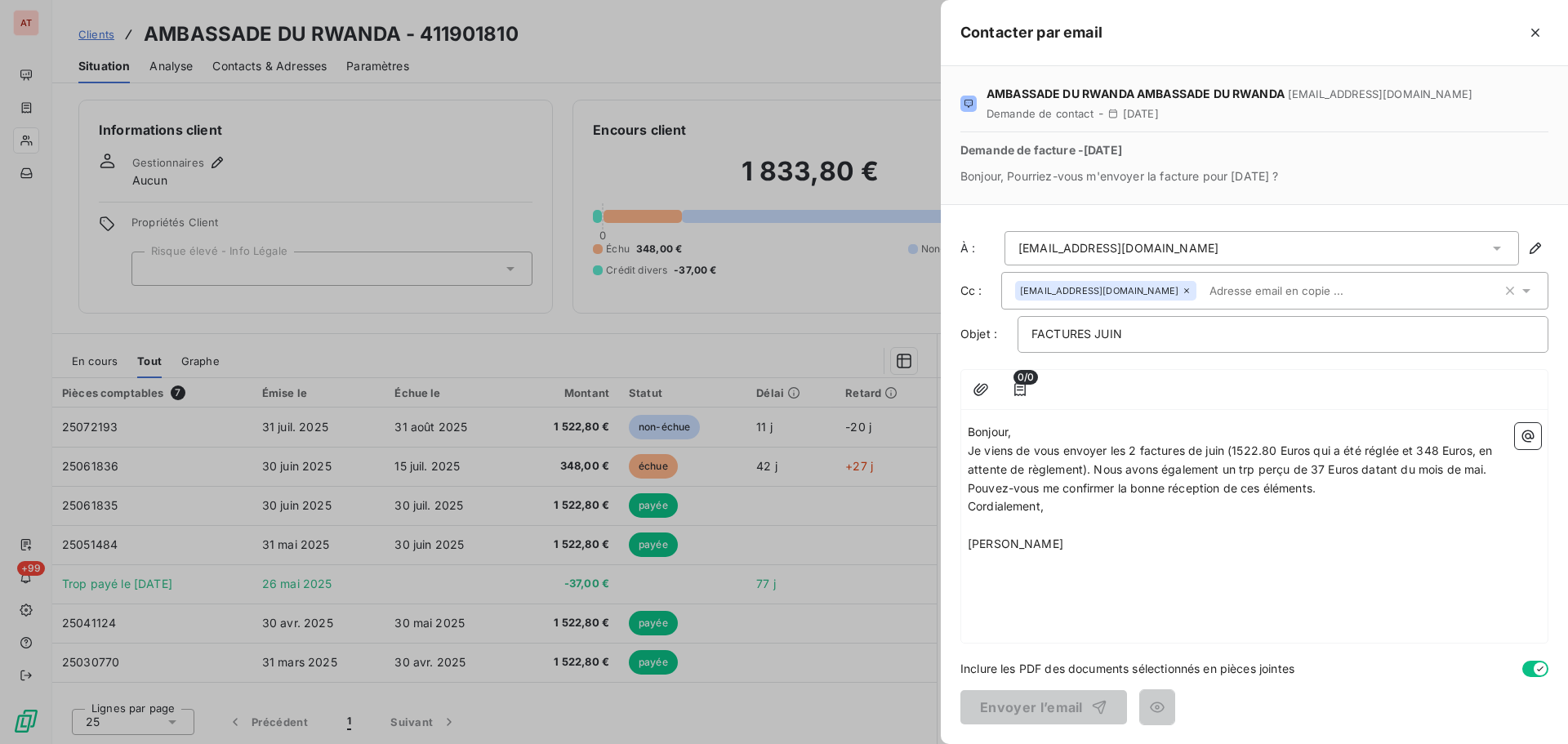
click at [1194, 567] on div "Bonjour, Je viens de vous envoyer les 2 factures de juin (1522.80 Euros qui a é…" at bounding box center [1254, 529] width 587 height 227
click at [891, 592] on div at bounding box center [784, 372] width 1568 height 744
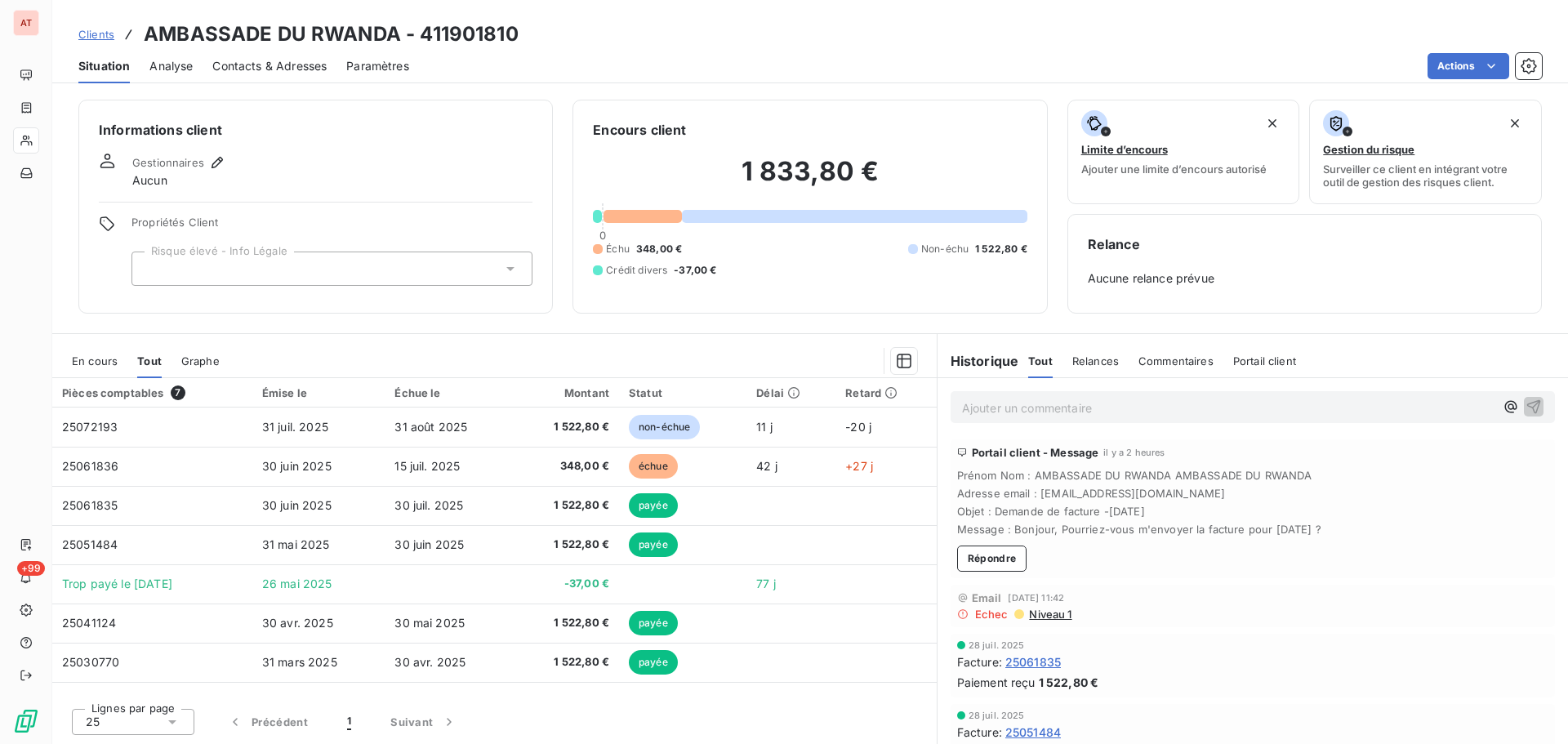
click at [1052, 618] on span "Niveau 1" at bounding box center [1049, 614] width 44 height 13
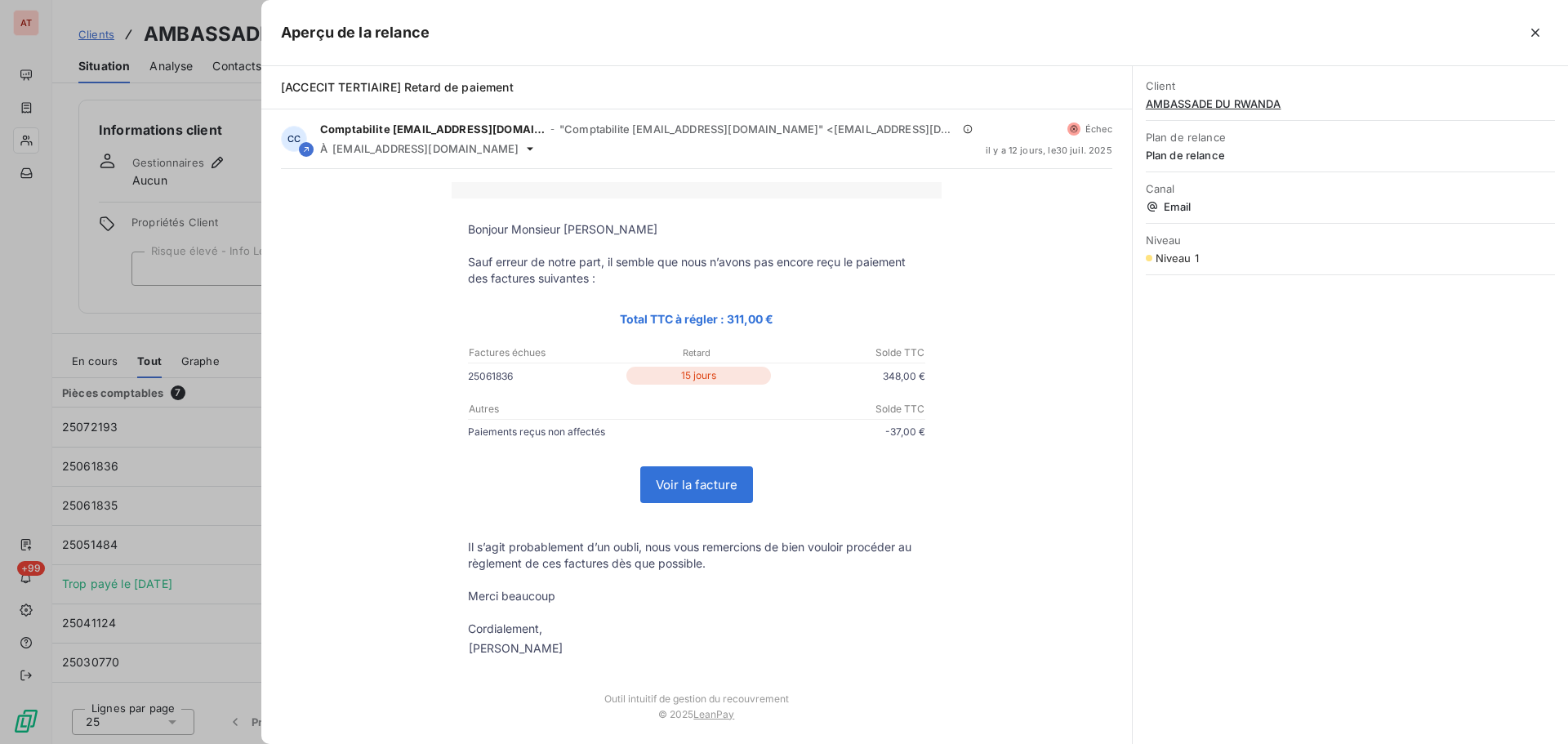
click at [711, 485] on link "Voir la facture" at bounding box center [697, 484] width 111 height 35
click at [1533, 24] on button "button" at bounding box center [1535, 32] width 27 height 27
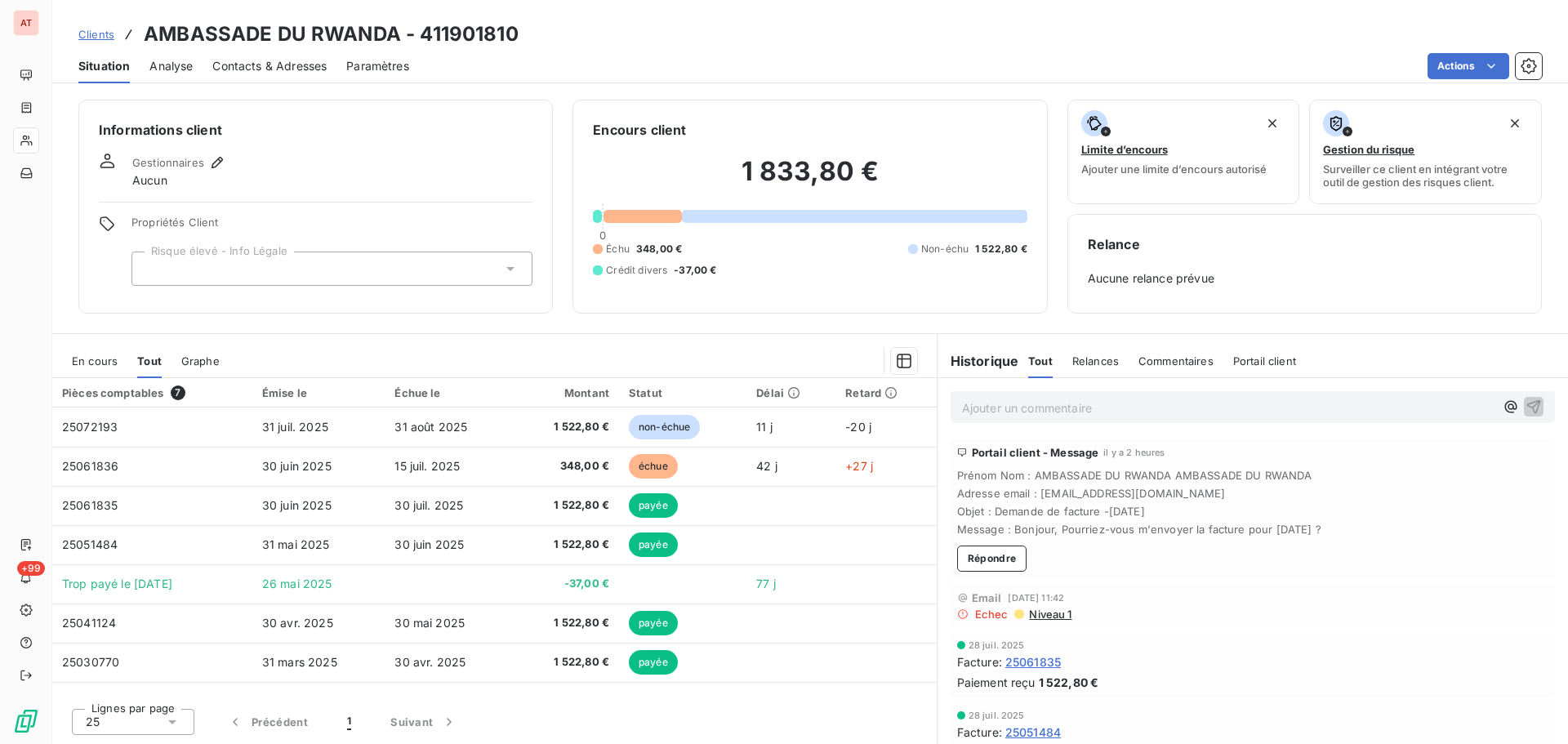
drag, startPoint x: 1038, startPoint y: 493, endPoint x: 1226, endPoint y: 496, distance: 188.0
click at [1226, 496] on span "Adresse email : [EMAIL_ADDRESS][DOMAIN_NAME]" at bounding box center [1252, 493] width 591 height 13
copy span "[EMAIL_ADDRESS][DOMAIN_NAME]"
